Goal: Information Seeking & Learning: Learn about a topic

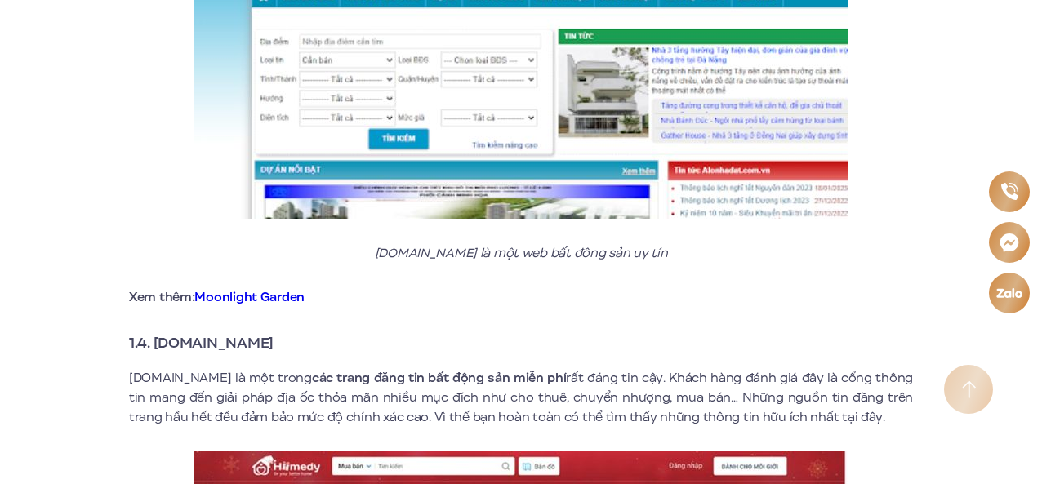
scroll to position [3393, 0]
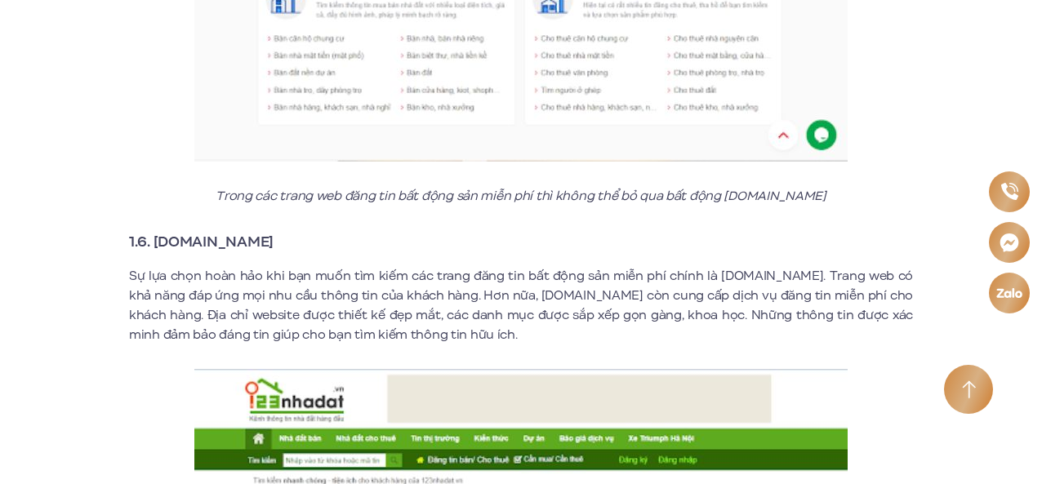
click at [1039, 13] on div "Giới thiệu Vị trí Tiện ích Thông tin căn hộ Tin tức Thư viện Liên hệ vi en Đăng…" at bounding box center [521, 10] width 1042 height 34
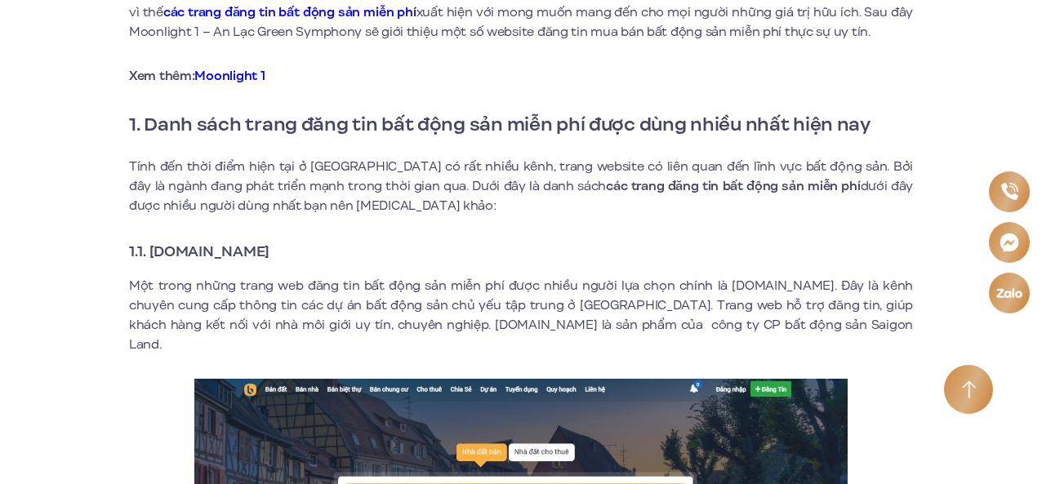
scroll to position [0, 0]
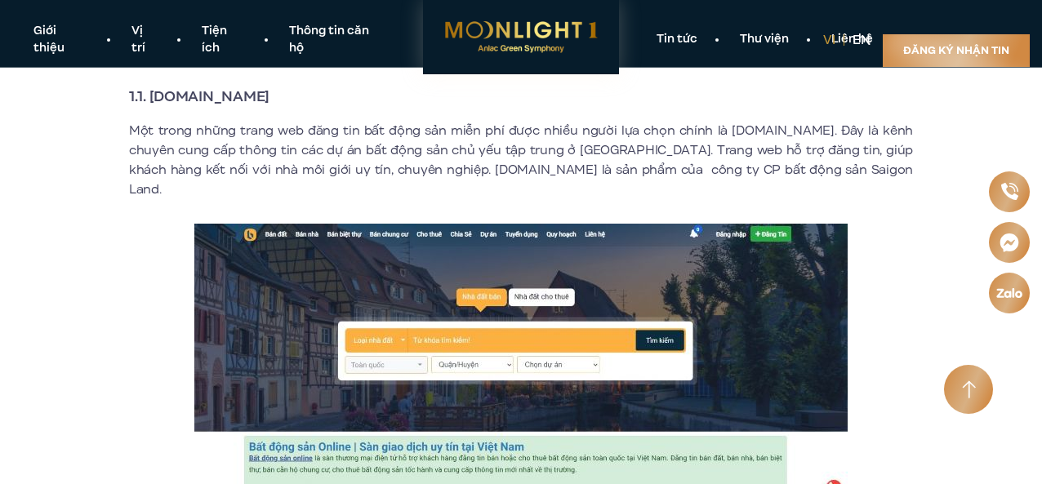
scroll to position [686, 0]
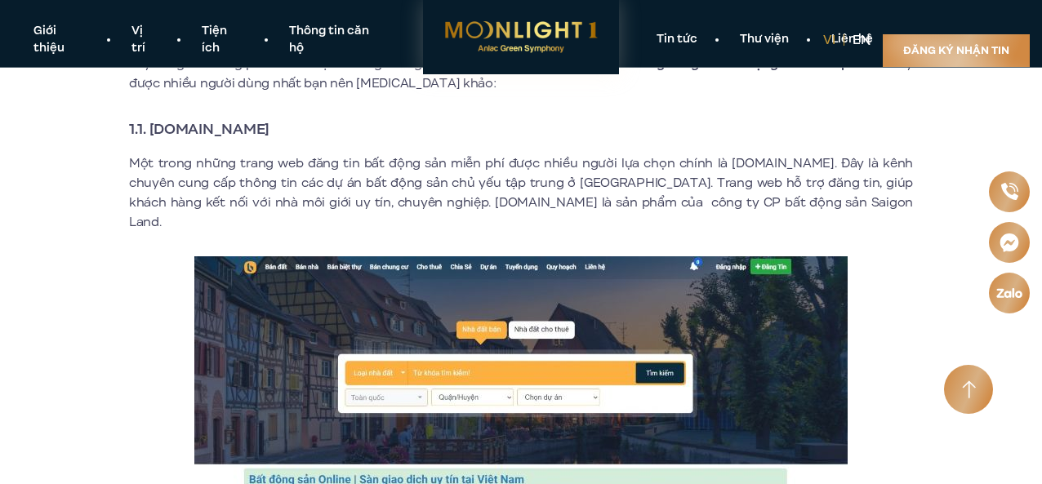
drag, startPoint x: 152, startPoint y: 129, endPoint x: 302, endPoint y: 127, distance: 150.3
click at [302, 127] on h3 "1.1. [DOMAIN_NAME]" at bounding box center [521, 129] width 784 height 23
click at [341, 200] on p "Một trong những trang web đăng tin bất động sản miễn phí được nhiều người lựa c…" at bounding box center [521, 193] width 784 height 78
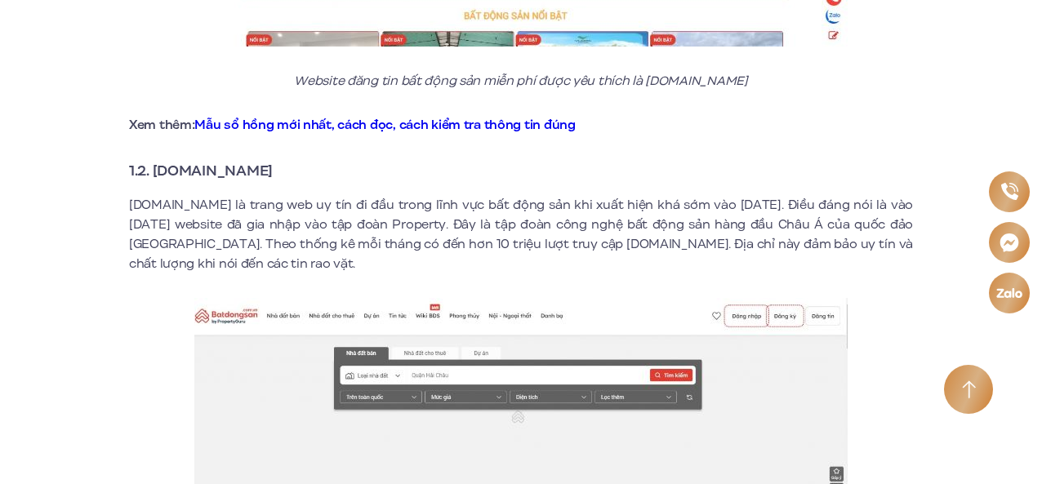
scroll to position [1242, 0]
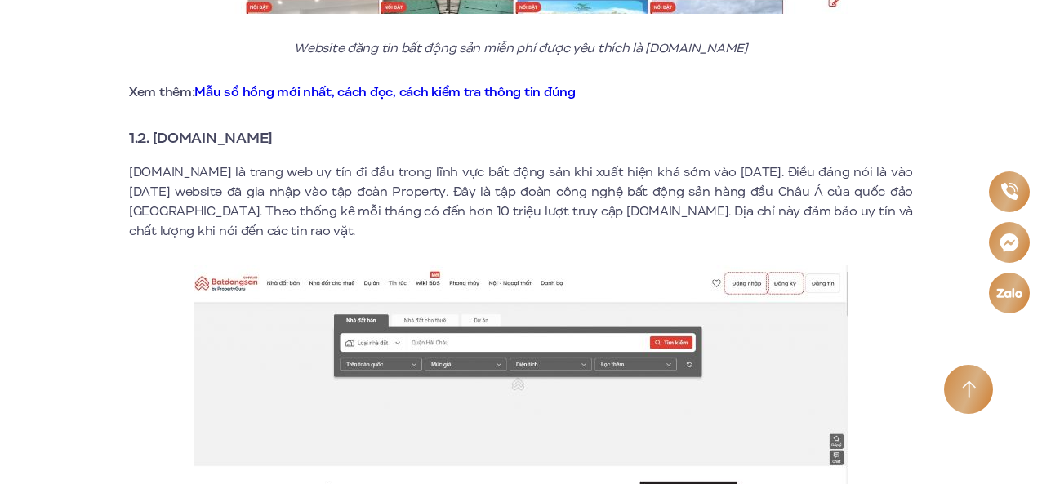
drag, startPoint x: 155, startPoint y: 121, endPoint x: 292, endPoint y: 116, distance: 137.3
click at [273, 127] on strong "1.2. [DOMAIN_NAME]" at bounding box center [201, 137] width 144 height 21
click at [244, 194] on p "[DOMAIN_NAME] là trang web uy tín đi đầu trong lĩnh vực bất động sản khi xuất h…" at bounding box center [521, 202] width 784 height 78
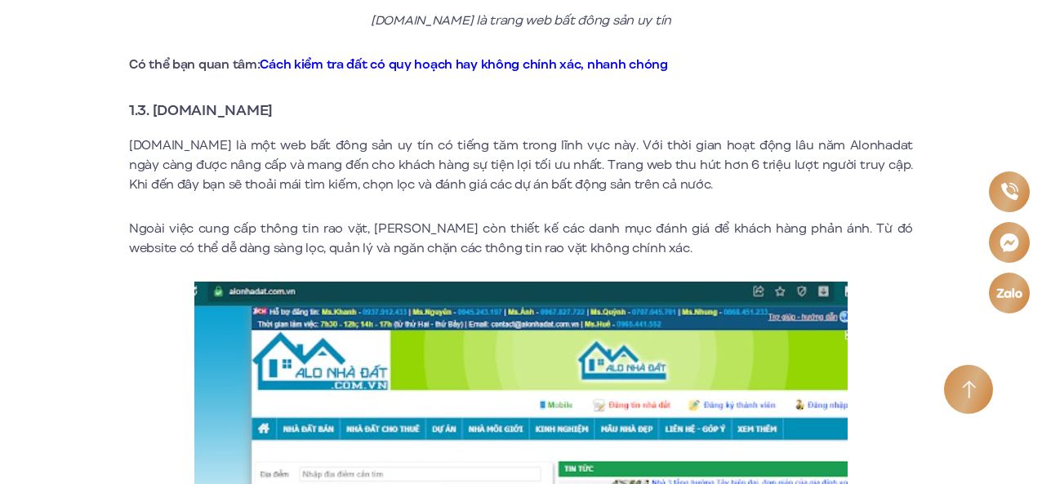
scroll to position [1830, 0]
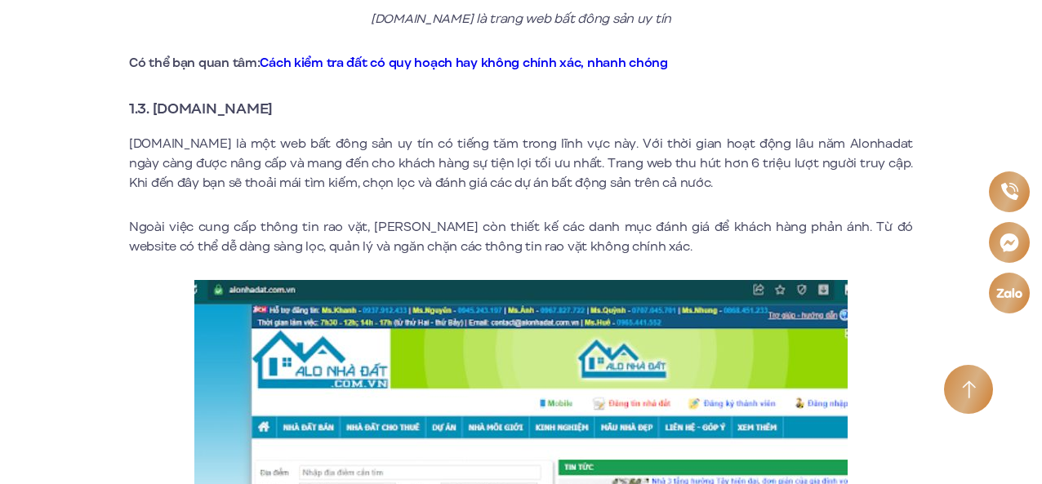
drag, startPoint x: 155, startPoint y: 89, endPoint x: 288, endPoint y: 87, distance: 132.3
click at [288, 97] on h3 "1.3. [DOMAIN_NAME]" at bounding box center [521, 108] width 784 height 23
click at [212, 156] on p "[DOMAIN_NAME] là một web bất đông sản uy tín có tiếng tăm trong lĩnh vực này. V…" at bounding box center [521, 163] width 784 height 59
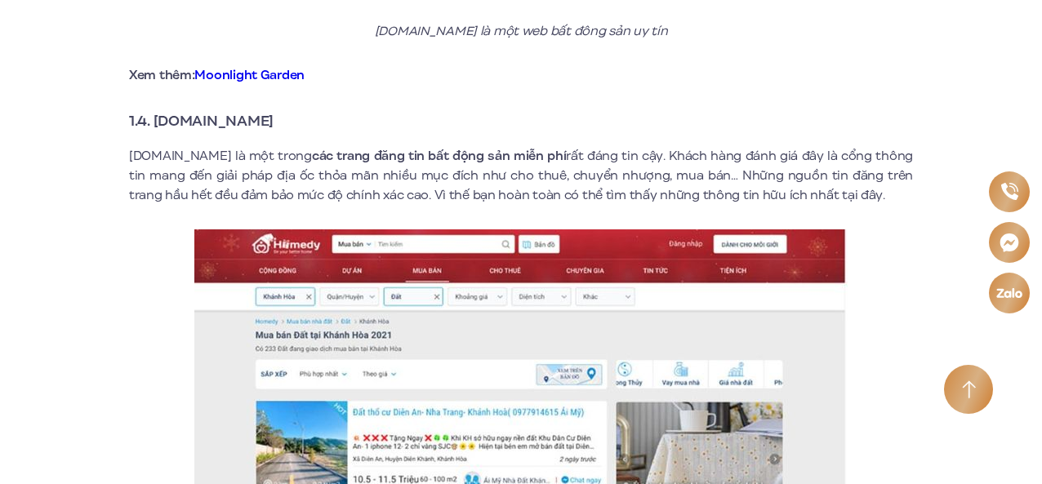
scroll to position [2516, 0]
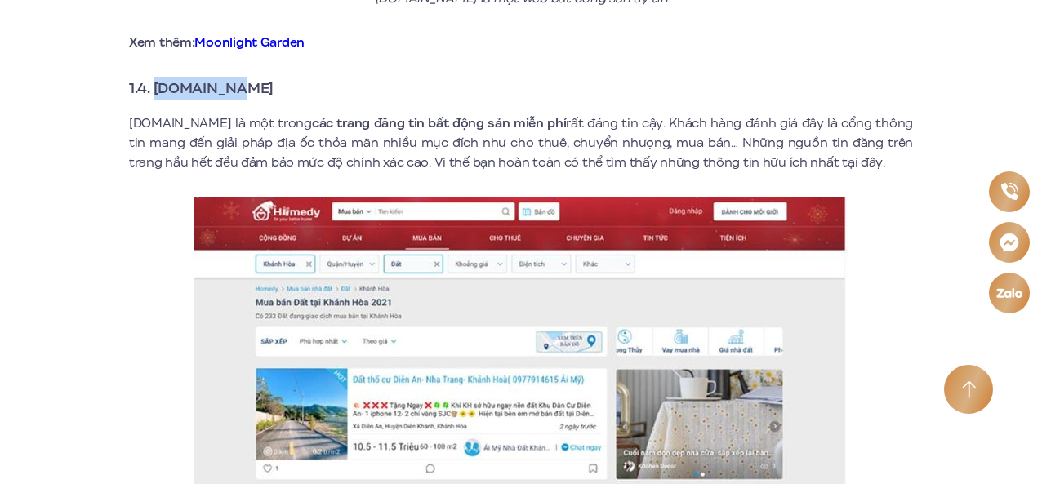
drag, startPoint x: 156, startPoint y: 69, endPoint x: 246, endPoint y: 70, distance: 89.9
click at [246, 78] on strong "1.4. [DOMAIN_NAME]" at bounding box center [201, 88] width 145 height 21
click at [247, 131] on p "[DOMAIN_NAME] là một trong các trang đăng tin bất động sản miễn phí rất đáng ti…" at bounding box center [521, 143] width 784 height 59
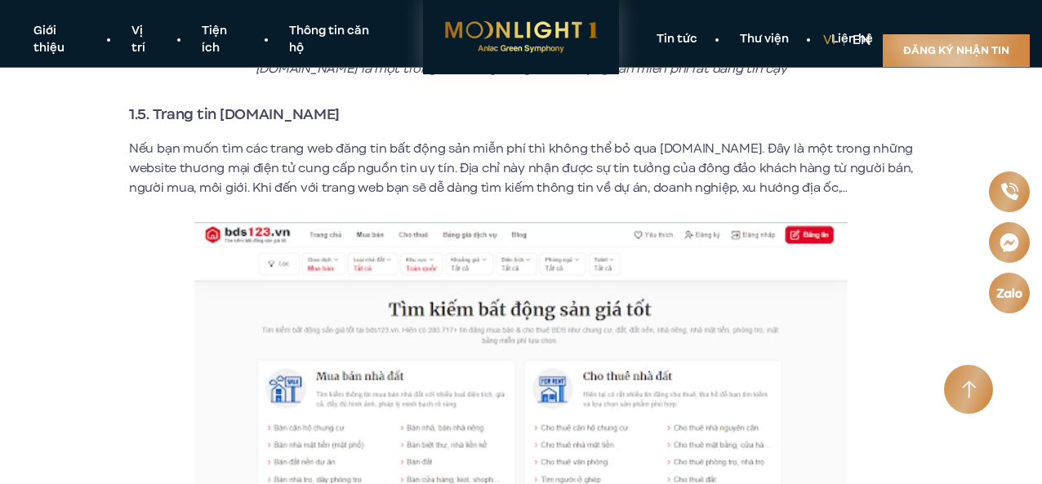
scroll to position [2974, 0]
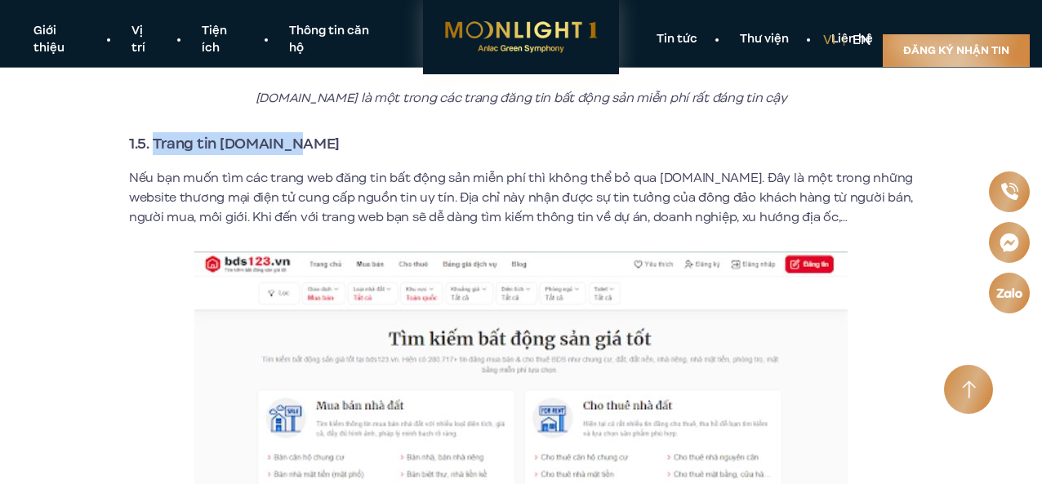
drag, startPoint x: 155, startPoint y: 127, endPoint x: 288, endPoint y: 132, distance: 132.4
click at [288, 133] on strong "1.5. Trang tin [DOMAIN_NAME]" at bounding box center [234, 143] width 211 height 21
click at [243, 192] on p "Nếu bạn muốn tìm các trang web đăng tin bất động sản miễn phí thì không thể bỏ …" at bounding box center [521, 197] width 784 height 59
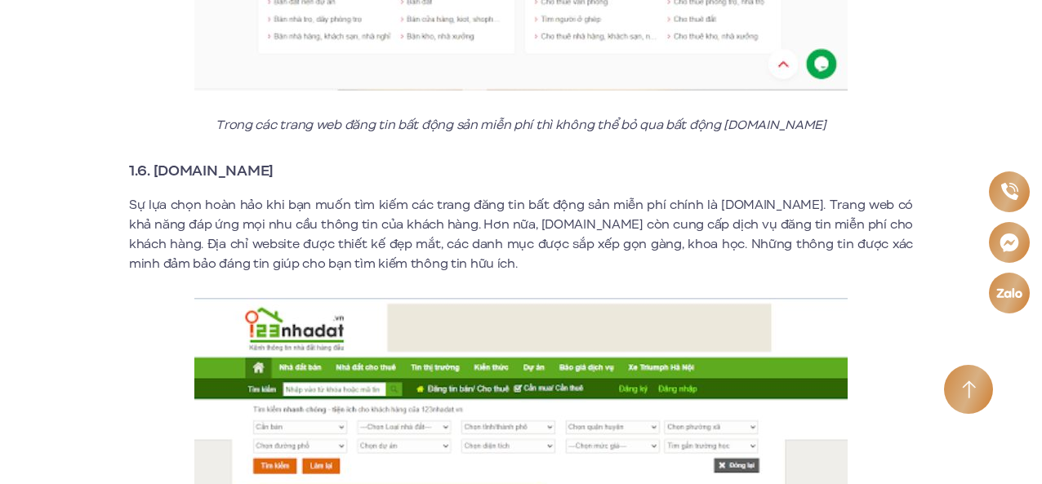
scroll to position [3496, 0]
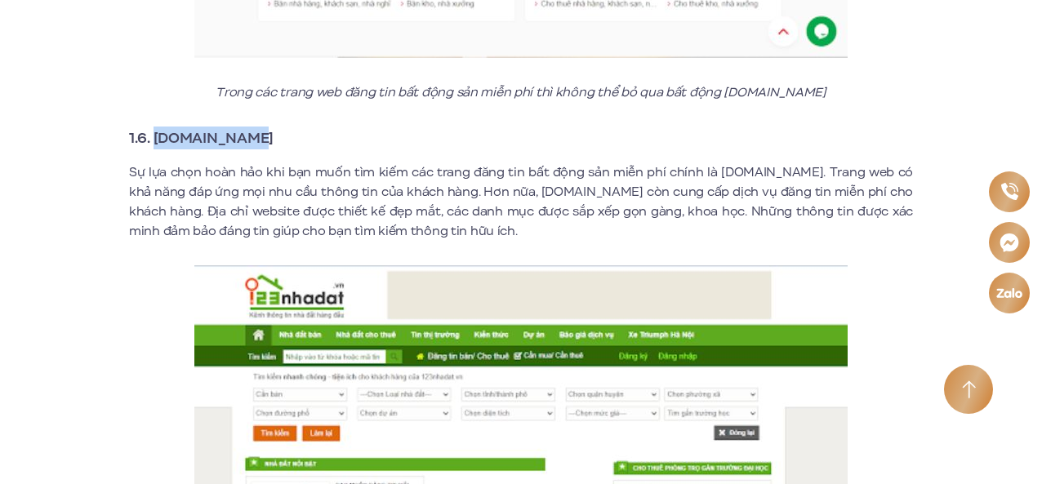
drag, startPoint x: 154, startPoint y: 122, endPoint x: 252, endPoint y: 123, distance: 98.0
click at [252, 127] on h3 "1.6. [DOMAIN_NAME]" at bounding box center [521, 138] width 784 height 23
click at [281, 195] on p "Sự lựa chọn hoàn hảo khi bạn muốn tìm kiếm các trang đăng tin bất động sản miễn…" at bounding box center [521, 202] width 784 height 78
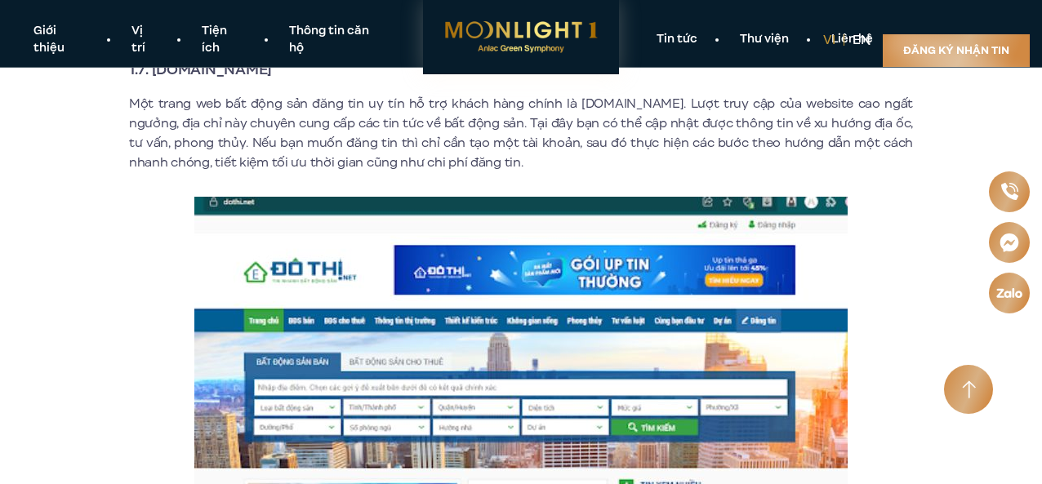
scroll to position [4085, 0]
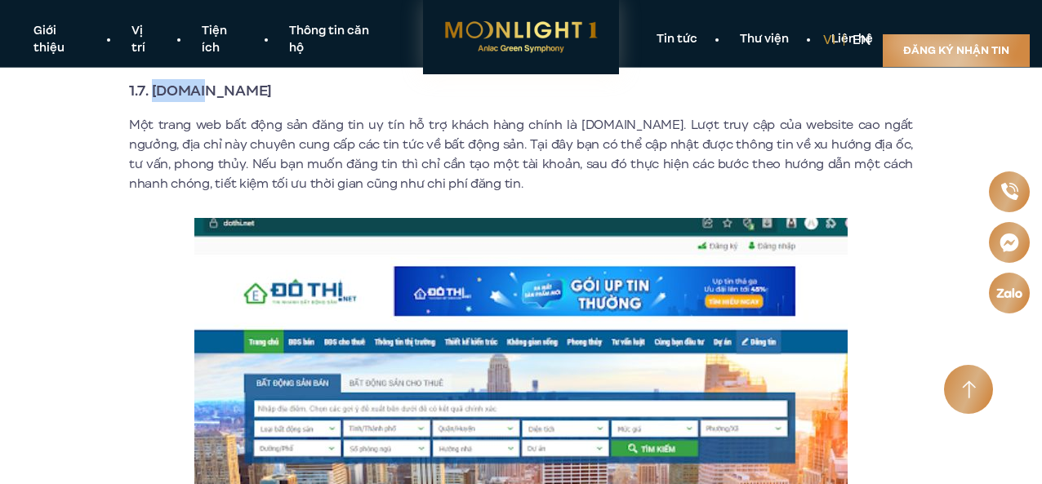
drag, startPoint x: 152, startPoint y: 76, endPoint x: 210, endPoint y: 74, distance: 58.1
click at [208, 80] on strong "1.7. [DOMAIN_NAME]" at bounding box center [200, 90] width 143 height 21
drag, startPoint x: 222, startPoint y: 73, endPoint x: 175, endPoint y: 100, distance: 54.9
click at [175, 100] on div "Bất động sản đang là lĩnh vực kinh doanh được rất nhiều người quan tâm bởi nhu …" at bounding box center [521, 213] width 784 height 7502
drag, startPoint x: 154, startPoint y: 74, endPoint x: 181, endPoint y: 73, distance: 27.8
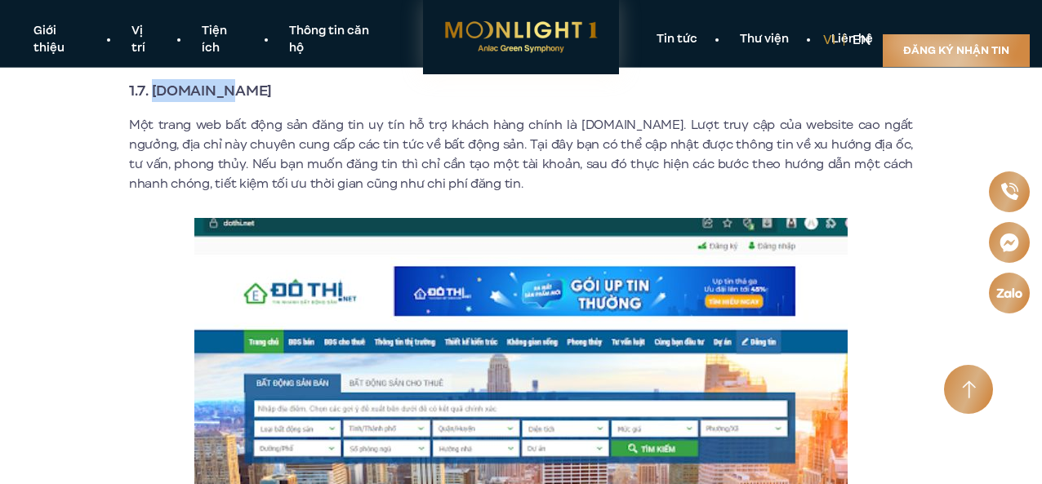
drag, startPoint x: 155, startPoint y: 74, endPoint x: 228, endPoint y: 72, distance: 72.7
click at [228, 79] on h3 "1.7. [DOMAIN_NAME]" at bounding box center [521, 90] width 784 height 23
click at [168, 146] on p "Một trang web bất động sản đăng tin uy tín hỗ trợ khách hàng chính là [DOMAIN_N…" at bounding box center [521, 154] width 784 height 78
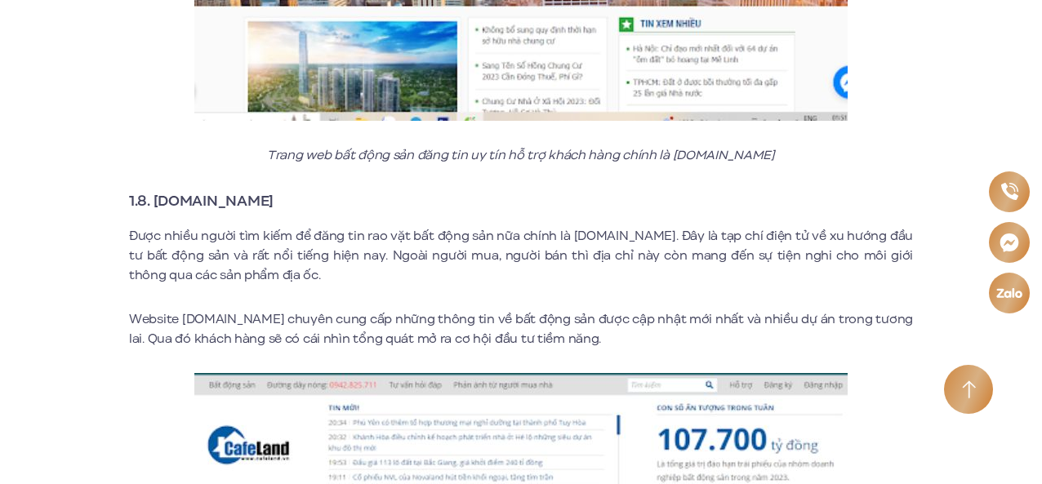
scroll to position [4705, 0]
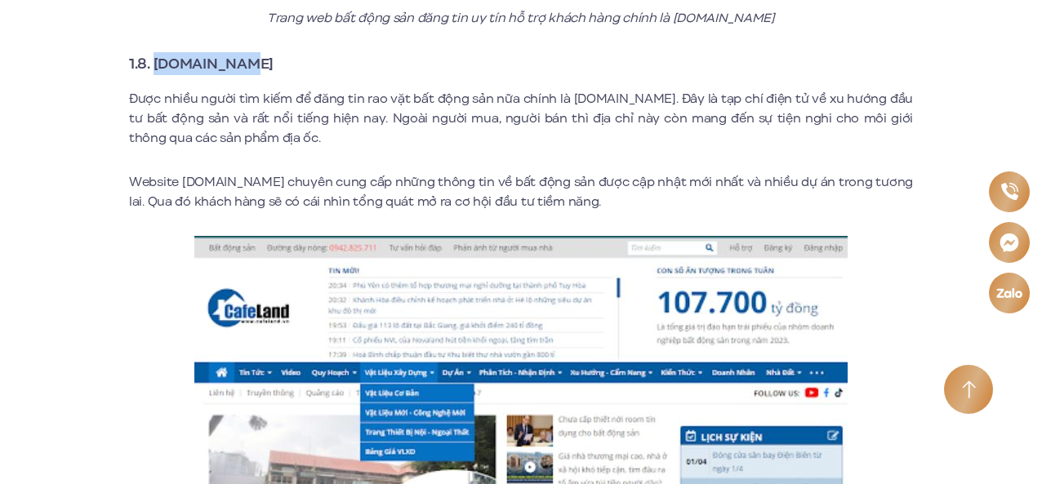
drag, startPoint x: 155, startPoint y: 45, endPoint x: 247, endPoint y: 46, distance: 91.5
click at [247, 52] on h3 "1.8. [DOMAIN_NAME]" at bounding box center [521, 63] width 784 height 23
click at [224, 101] on p "Được nhiều người tìm kiếm để đăng tin rao vặt bất động sản nữa chính là [DOMAIN…" at bounding box center [521, 118] width 784 height 59
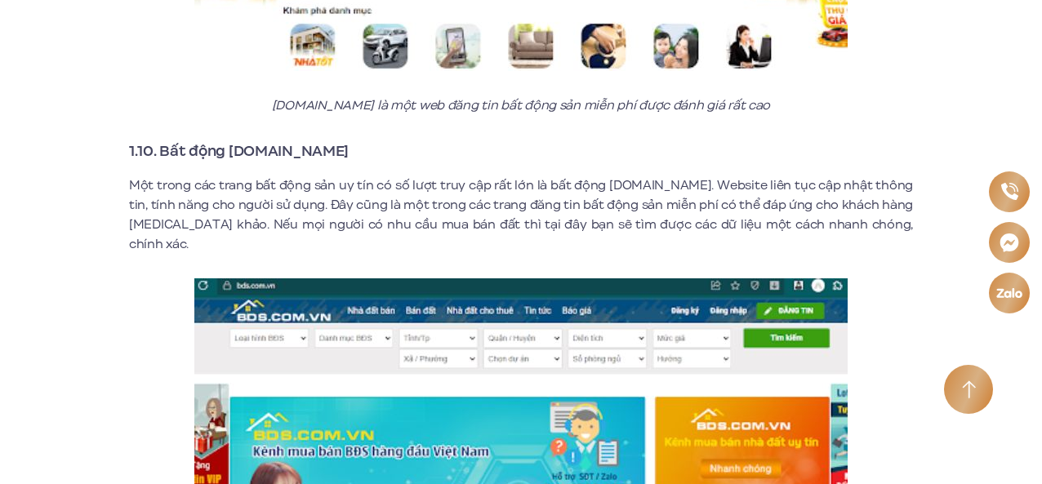
scroll to position [5784, 0]
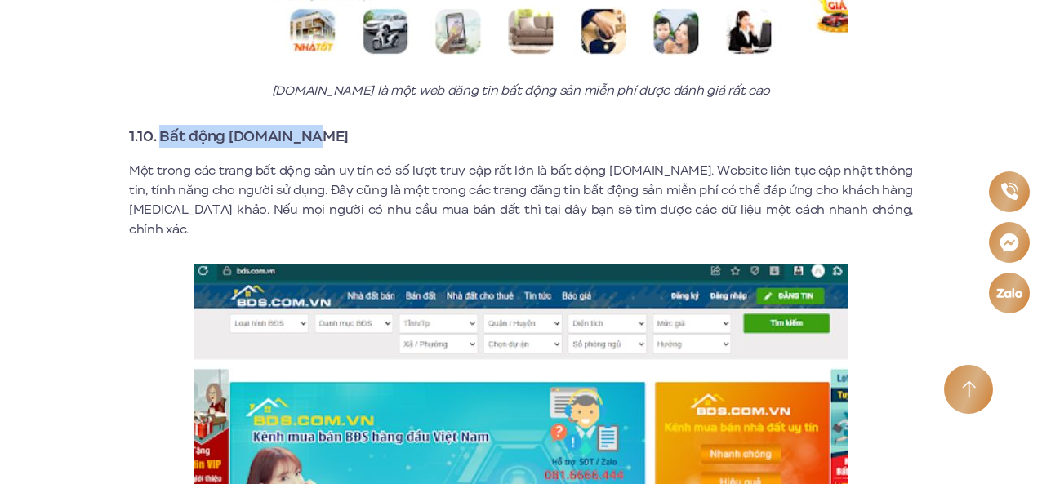
drag, startPoint x: 163, startPoint y: 119, endPoint x: 319, endPoint y: 125, distance: 157.0
click at [319, 125] on h3 "1.10. Bất động [DOMAIN_NAME]" at bounding box center [521, 136] width 784 height 23
click at [185, 176] on p "Một trong các trang bất động sản uy tín có số lượt truy cập rất lớn là bất động…" at bounding box center [521, 200] width 784 height 78
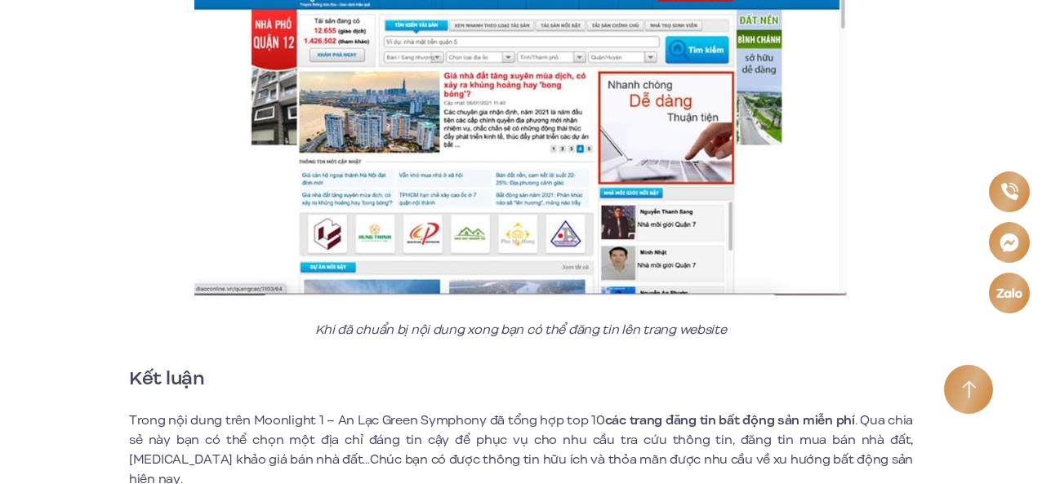
scroll to position [7581, 0]
